Goal: Information Seeking & Learning: Learn about a topic

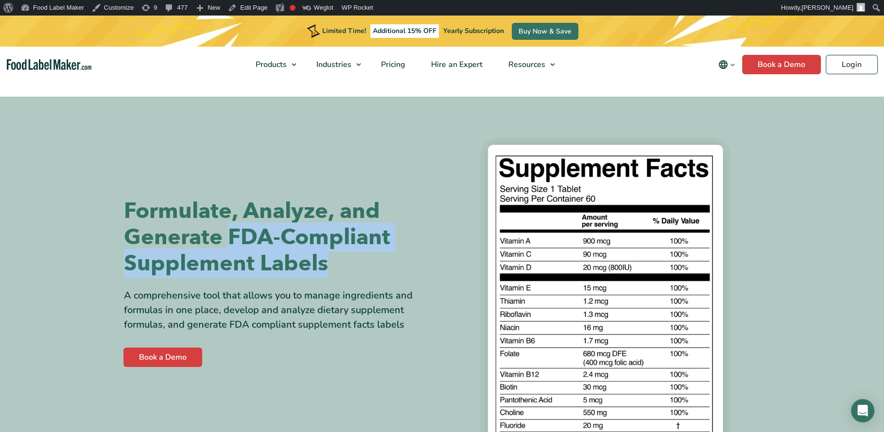
drag, startPoint x: 0, startPoint y: 0, endPoint x: 231, endPoint y: 227, distance: 324.0
click at [231, 227] on h1 "Formulate, Analyze, and Generate FDA-Compliant Supplement Labels" at bounding box center [279, 237] width 311 height 79
copy h1 "FDA-Compliant Supplement Labels"
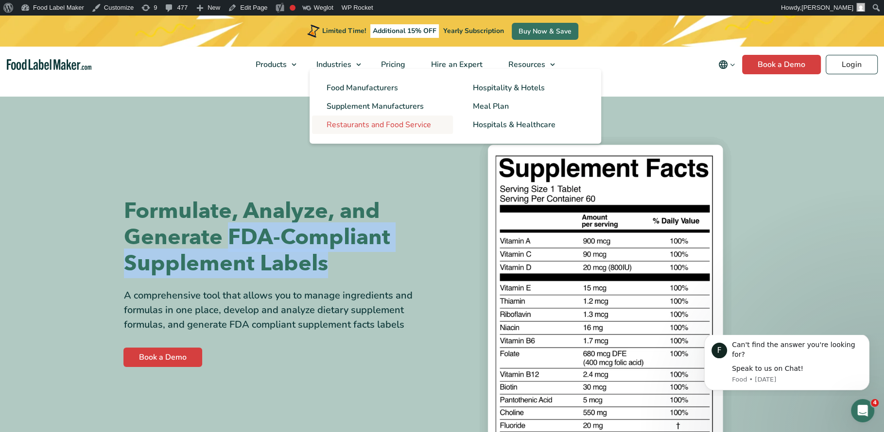
click at [412, 125] on span "Restaurants and Food Service" at bounding box center [379, 125] width 104 height 11
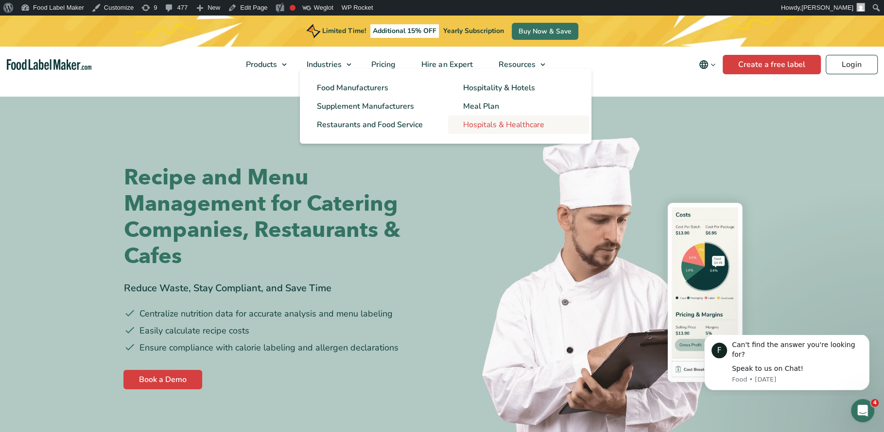
click at [486, 124] on span "Hospitals & Healthcare" at bounding box center [503, 125] width 81 height 11
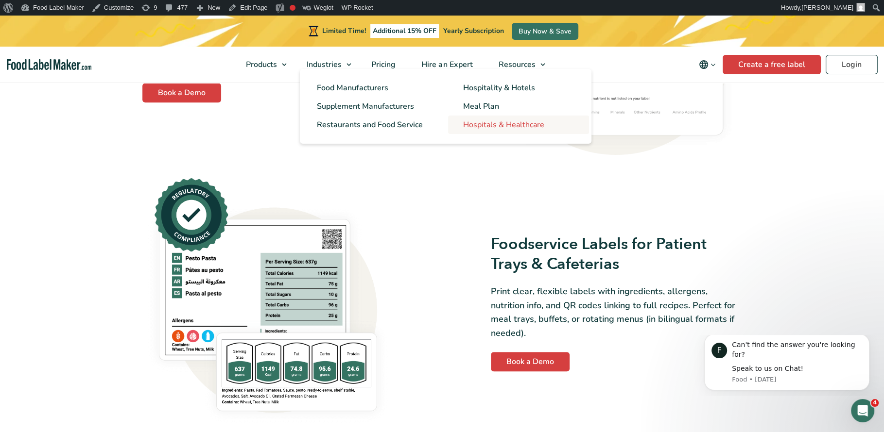
click at [488, 122] on span "Hospitals & Healthcare" at bounding box center [503, 125] width 81 height 11
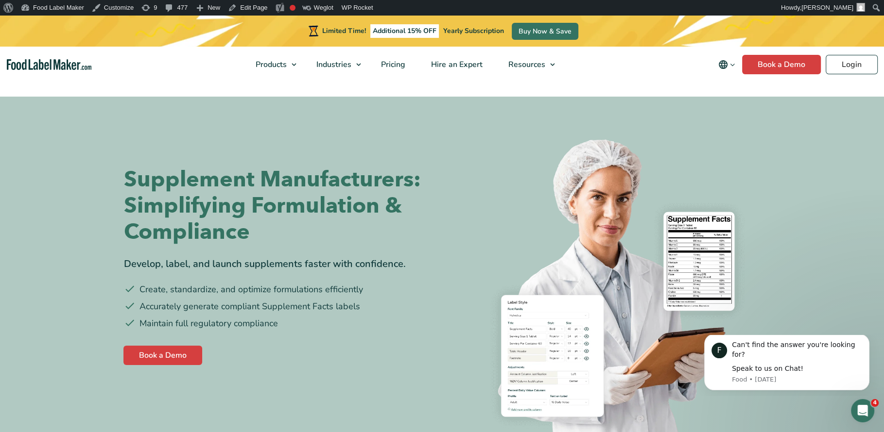
click at [314, 196] on h1 "Supplement Manufacturers: Simplifying Formulation & Compliance" at bounding box center [279, 206] width 311 height 79
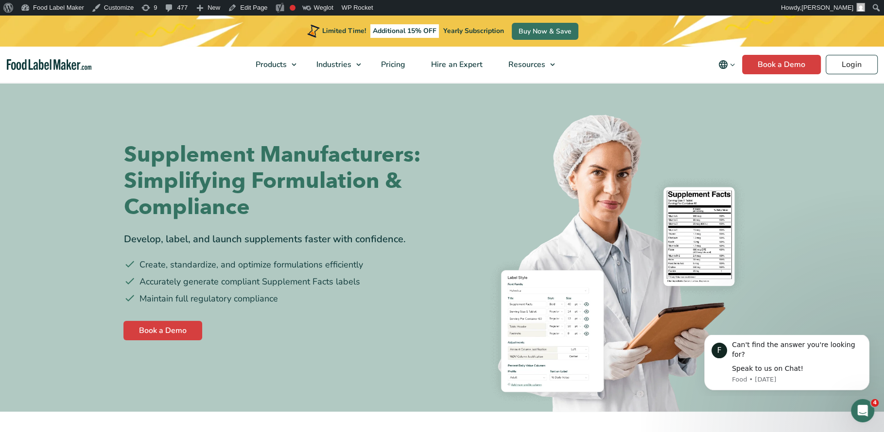
scroll to position [51, 0]
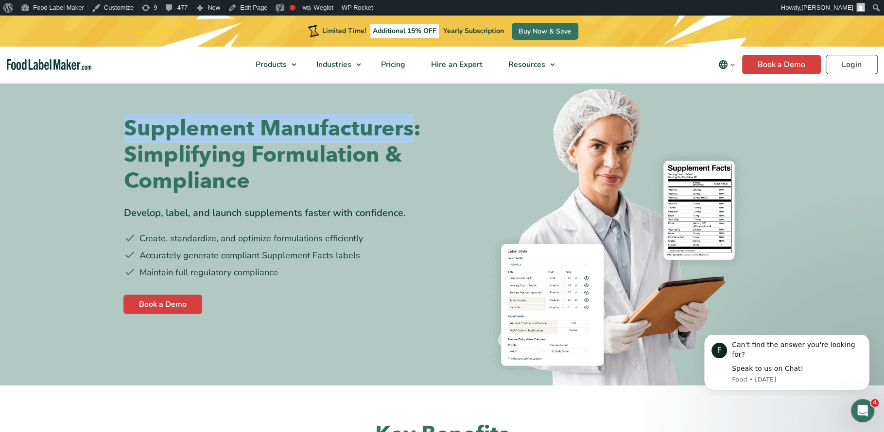
drag, startPoint x: 411, startPoint y: 131, endPoint x: 75, endPoint y: 130, distance: 335.8
click at [75, 130] on section "Supplement Manufacturers: Simplifying Formulation & Compliance Develop, label, …" at bounding box center [442, 216] width 884 height 340
copy h1 "Supplement Manufacturers"
click at [212, 139] on h1 "Supplement Manufacturers: Simplifying Formulation & Compliance" at bounding box center [279, 155] width 311 height 79
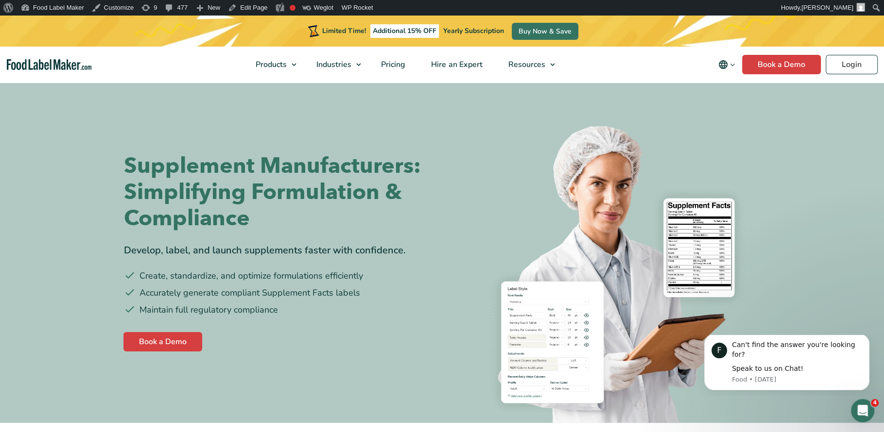
scroll to position [0, 0]
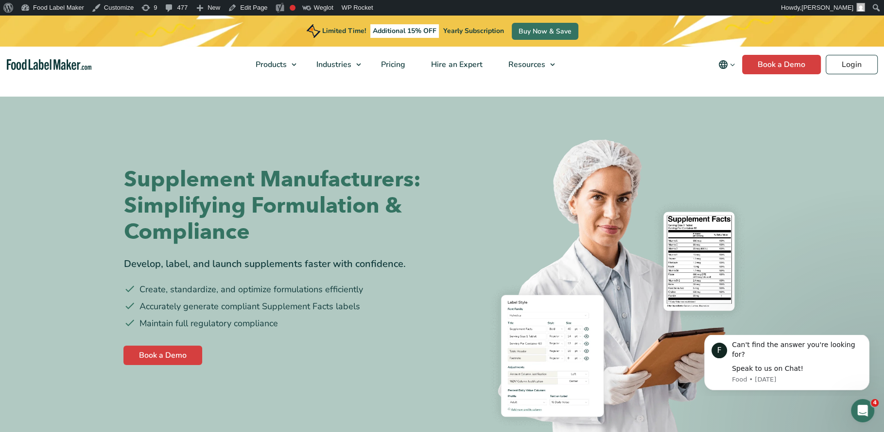
click at [304, 202] on h1 "Supplement Manufacturers: Simplifying Formulation & Compliance" at bounding box center [279, 206] width 311 height 79
click at [334, 339] on div "Book a Demo" at bounding box center [277, 352] width 313 height 29
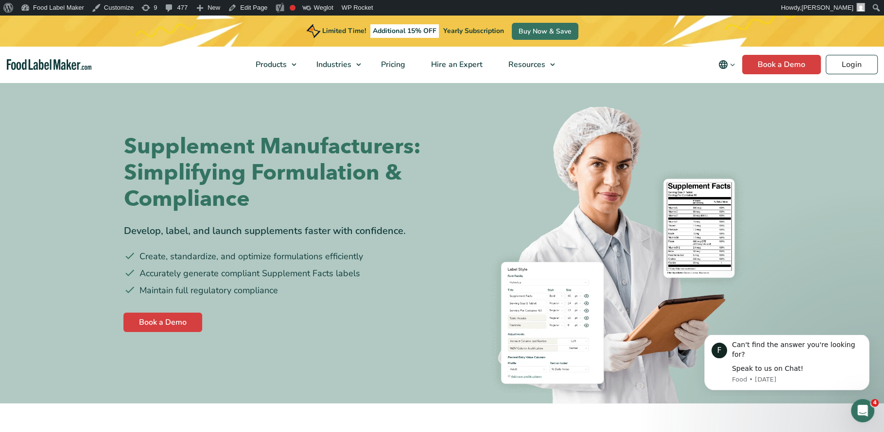
click at [319, 192] on h1 "Supplement Manufacturers: Simplifying Formulation & Compliance" at bounding box center [279, 173] width 311 height 79
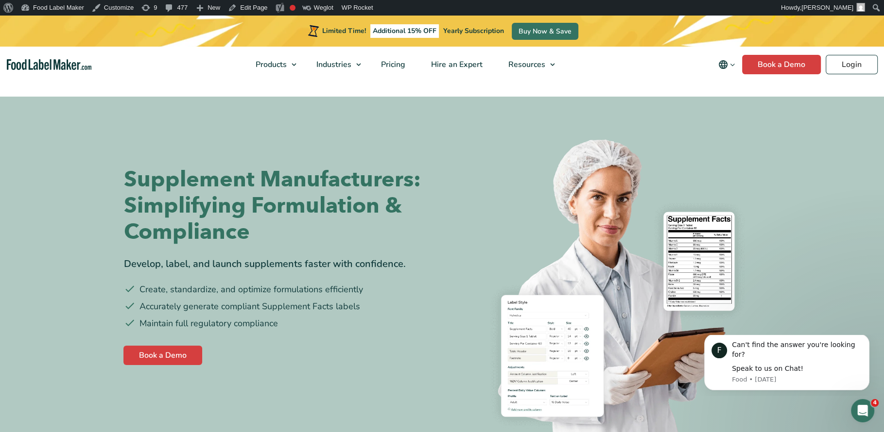
click at [372, 198] on h1 "Supplement Manufacturers: Simplifying Formulation & Compliance" at bounding box center [279, 206] width 311 height 79
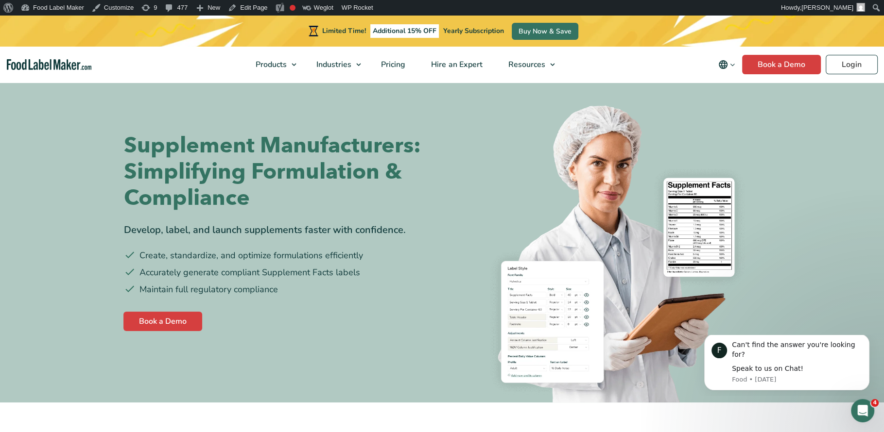
scroll to position [35, 0]
drag, startPoint x: 366, startPoint y: 269, endPoint x: 276, endPoint y: 266, distance: 90.4
click at [276, 266] on li "Accurately generate compliant Supplement Facts labels" at bounding box center [279, 271] width 311 height 13
click at [264, 269] on li "Accurately generate compliant Supplement Facts labels" at bounding box center [279, 271] width 311 height 13
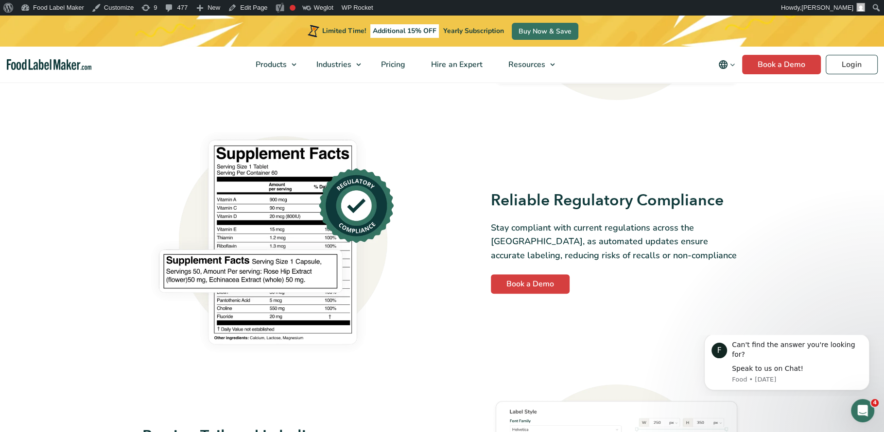
scroll to position [638, 0]
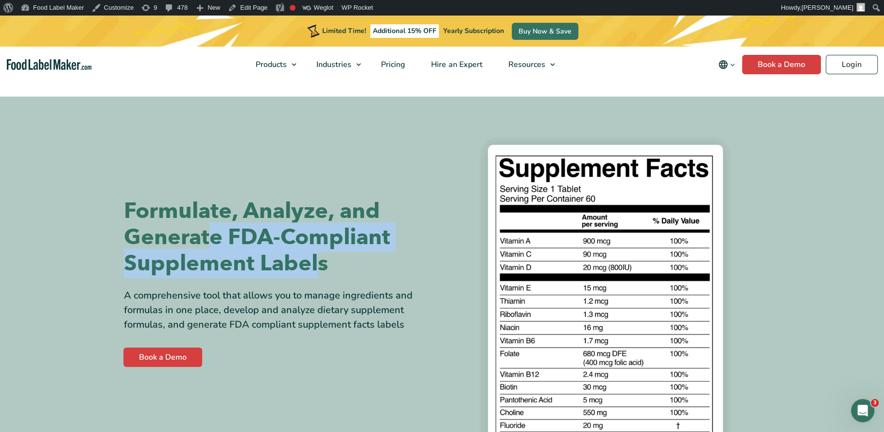
drag, startPoint x: 316, startPoint y: 263, endPoint x: 234, endPoint y: 244, distance: 84.7
click at [234, 244] on h1 "Formulate, Analyze, and Generate FDA-Compliant Supplement Labels" at bounding box center [279, 237] width 311 height 79
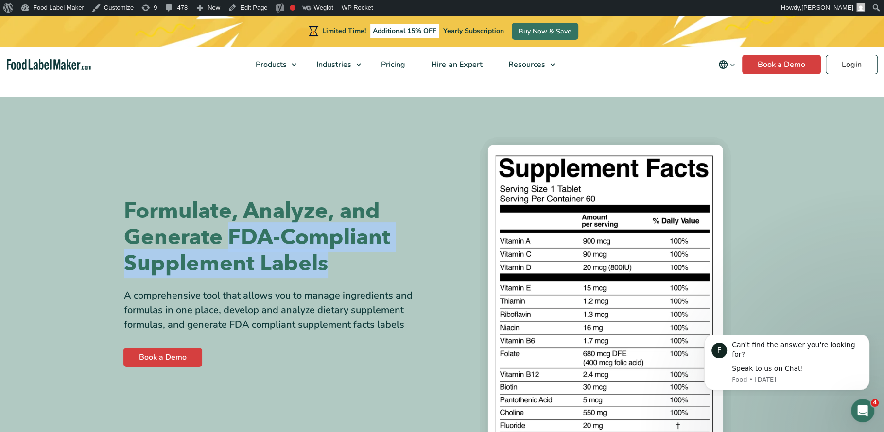
drag, startPoint x: 330, startPoint y: 272, endPoint x: 232, endPoint y: 239, distance: 103.6
click at [232, 238] on h1 "Formulate, Analyze, and Generate FDA-Compliant Supplement Labels" at bounding box center [279, 237] width 311 height 79
copy h1 "FDA-Compliant Supplement Labels"
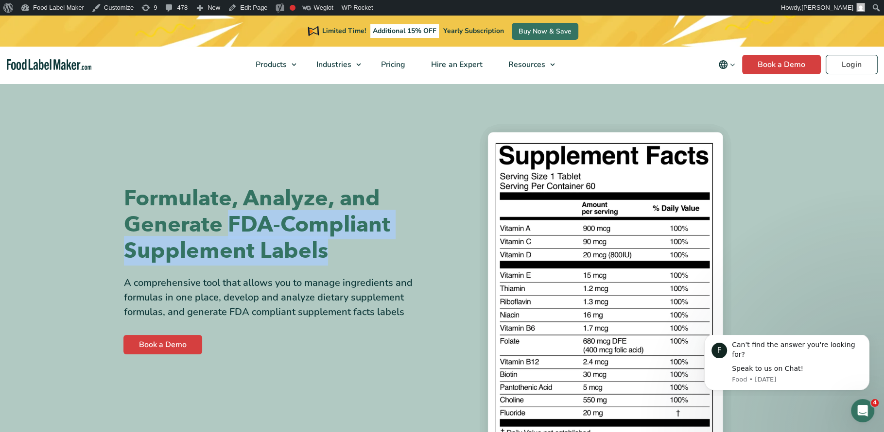
click at [234, 248] on h1 "Formulate, Analyze, and Generate FDA-Compliant Supplement Labels" at bounding box center [279, 225] width 311 height 79
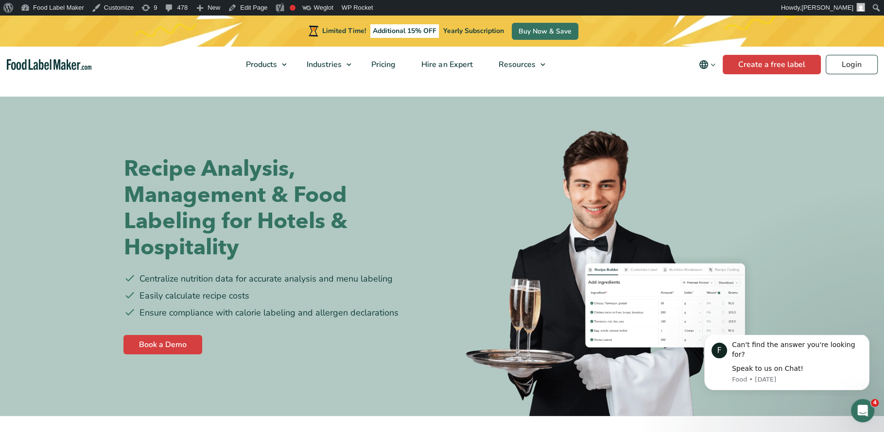
click at [292, 237] on h1 "Recipe Analysis, Management & Food Labeling for Hotels & Hospitality" at bounding box center [279, 208] width 311 height 105
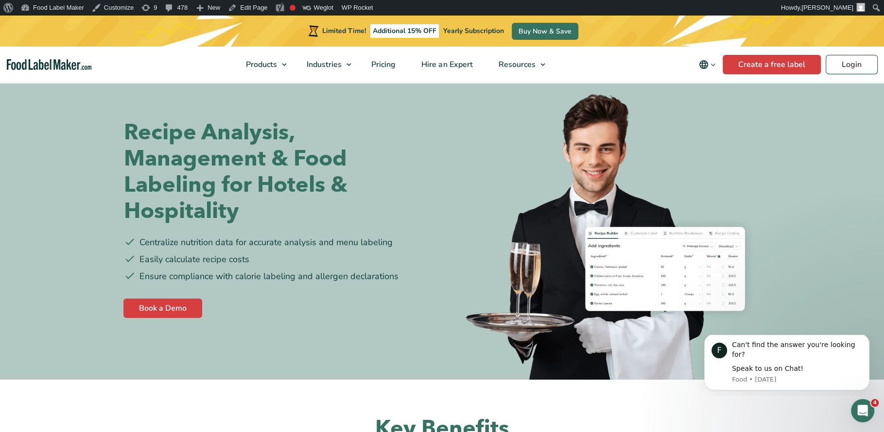
scroll to position [81, 0]
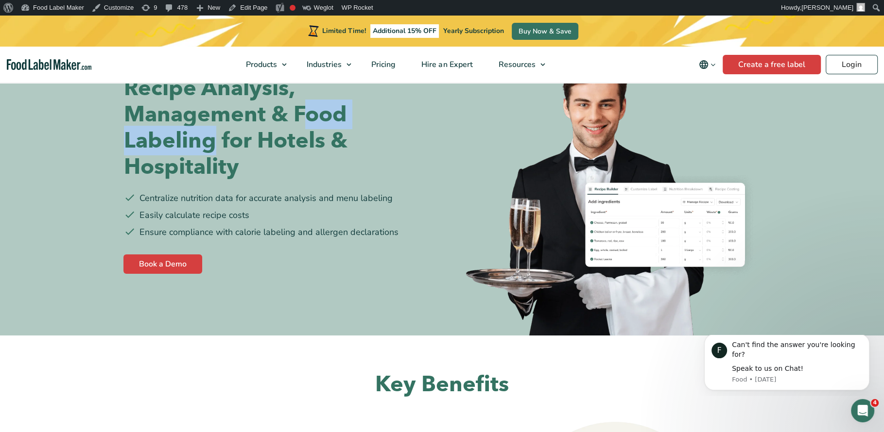
drag, startPoint x: 215, startPoint y: 143, endPoint x: 300, endPoint y: 120, distance: 87.8
click at [300, 120] on h1 "Recipe Analysis, Management & Food Labeling for Hotels & Hospitality" at bounding box center [279, 127] width 311 height 105
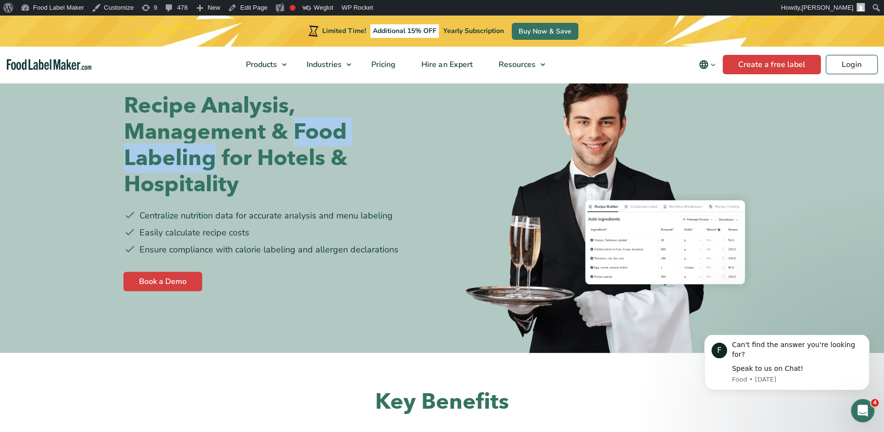
drag, startPoint x: 294, startPoint y: 133, endPoint x: 212, endPoint y: 162, distance: 87.0
click at [212, 162] on h1 "Recipe Analysis, Management & Food Labeling for Hotels & Hospitality" at bounding box center [279, 145] width 311 height 105
copy h1 "Food Labeling"
click at [379, 180] on h1 "Recipe Analysis, Management & Food Labeling for Hotels & Hospitality" at bounding box center [279, 145] width 311 height 105
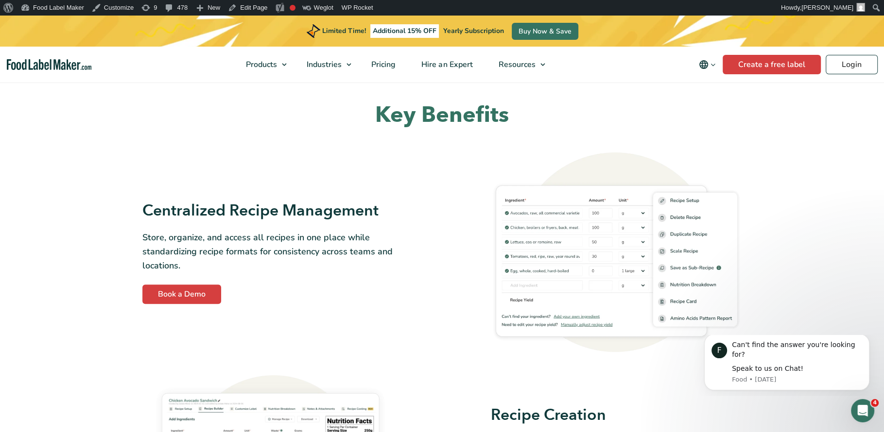
scroll to position [0, 0]
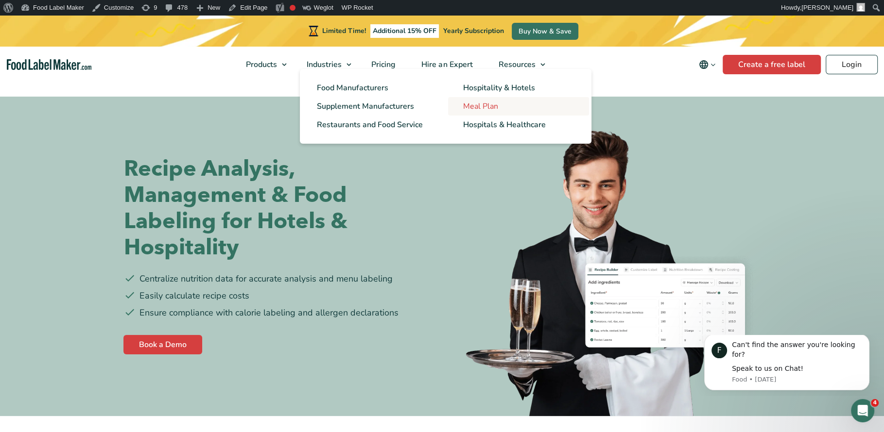
click at [469, 103] on span "Meal Plan" at bounding box center [480, 106] width 35 height 11
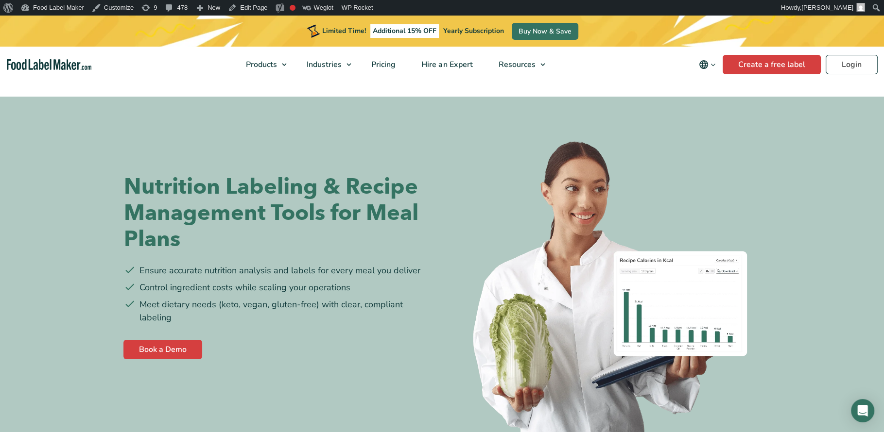
click at [257, 213] on h1 "Nutrition Labeling & Recipe Management Tools for Meal Plans" at bounding box center [279, 213] width 311 height 79
click at [257, 249] on h1 "Nutrition Labeling & Recipe Management Tools for Meal Plans" at bounding box center [279, 213] width 311 height 79
